Goal: Transaction & Acquisition: Purchase product/service

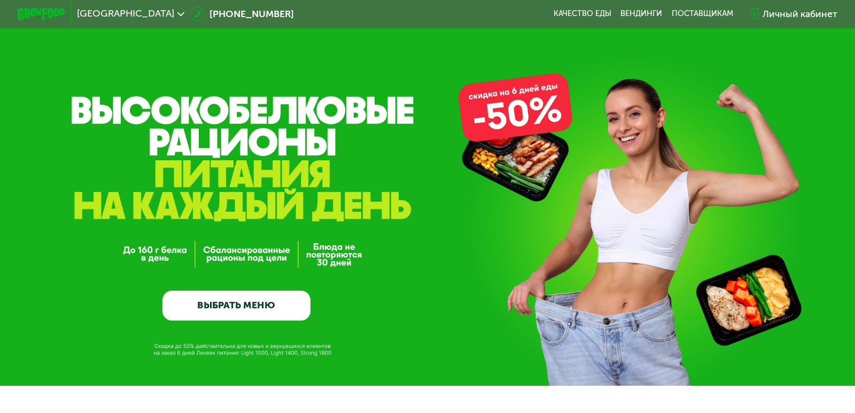
click at [256, 301] on link "ВЫБРАТЬ МЕНЮ" at bounding box center [236, 306] width 148 height 30
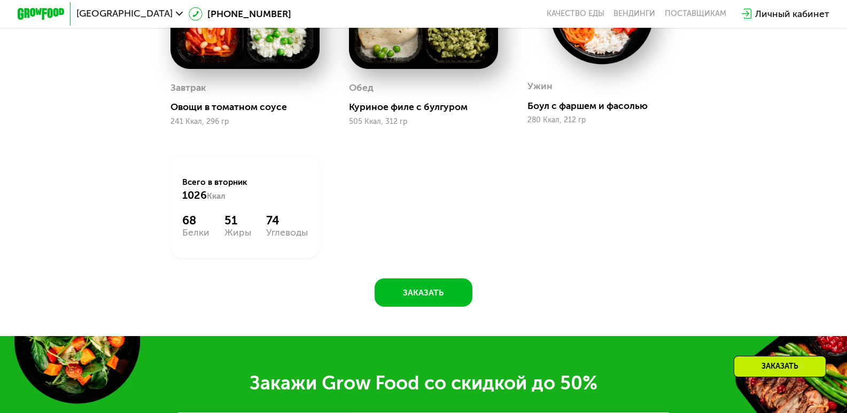
scroll to position [747, 0]
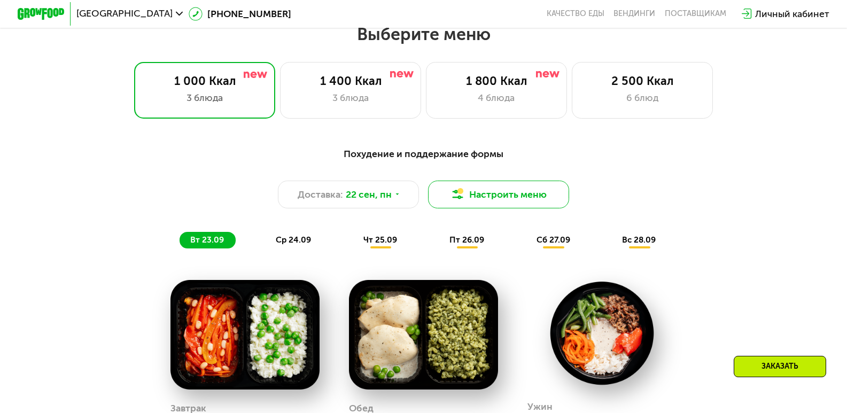
click at [466, 206] on button "Настроить меню" at bounding box center [498, 195] width 141 height 28
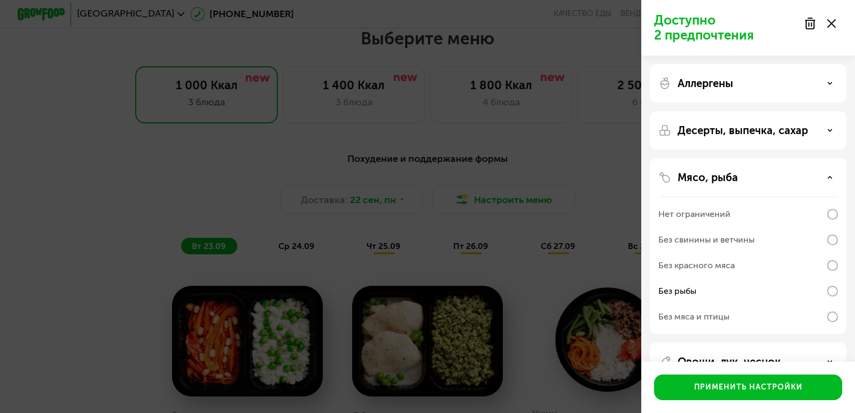
click at [824, 127] on div "Десерты, выпечка, сахар" at bounding box center [747, 130] width 179 height 13
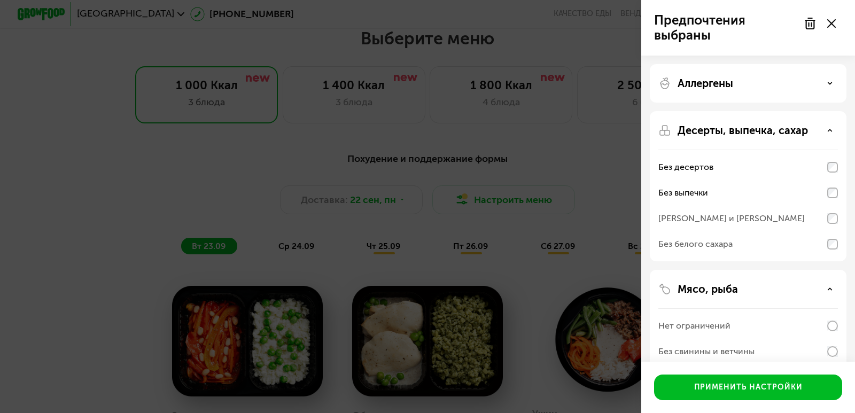
click at [833, 225] on div "[PERSON_NAME] и [PERSON_NAME]" at bounding box center [747, 219] width 179 height 26
click at [834, 230] on div "[PERSON_NAME] и [PERSON_NAME]" at bounding box center [747, 219] width 179 height 26
click at [834, 257] on div "Без десертов Без выпечки Без сэндвичей и круассанов Без белого сахара" at bounding box center [747, 206] width 179 height 112
click at [834, 252] on div "Без белого сахара" at bounding box center [747, 244] width 179 height 26
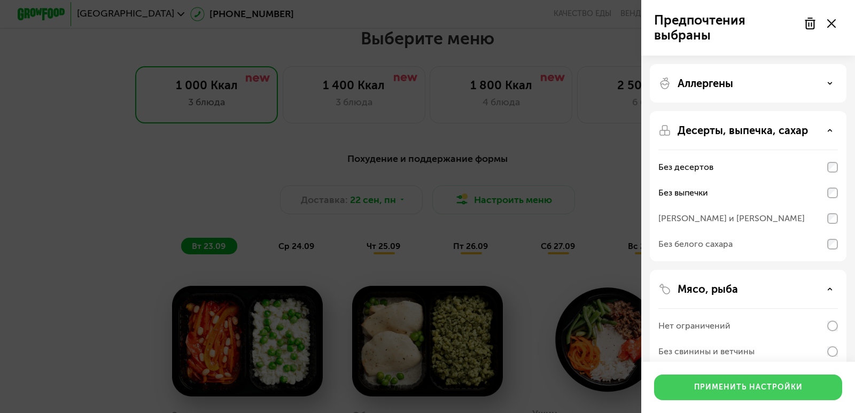
click at [770, 386] on div "Применить настройки" at bounding box center [748, 387] width 108 height 11
